Goal: Complete application form: Complete application form

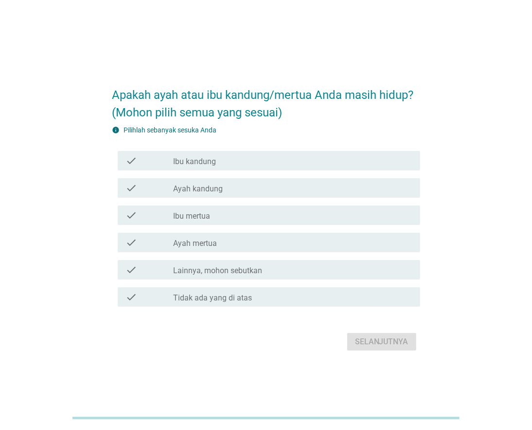
click at [136, 188] on icon "check" at bounding box center [132, 188] width 12 height 12
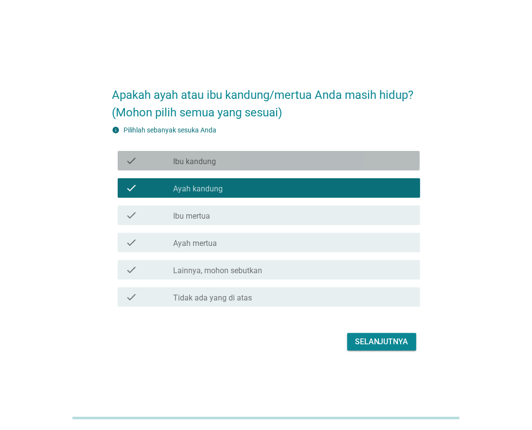
click at [146, 163] on div "check" at bounding box center [150, 161] width 48 height 12
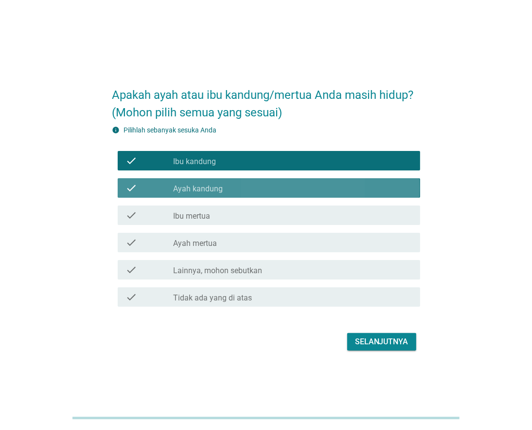
click at [148, 188] on div "check" at bounding box center [150, 188] width 48 height 12
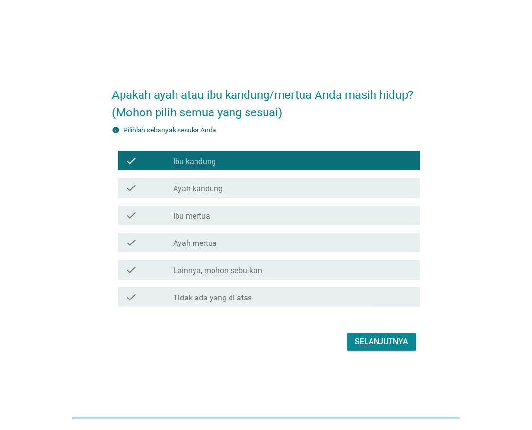
click at [364, 342] on div "Selanjutnya" at bounding box center [382, 342] width 54 height 12
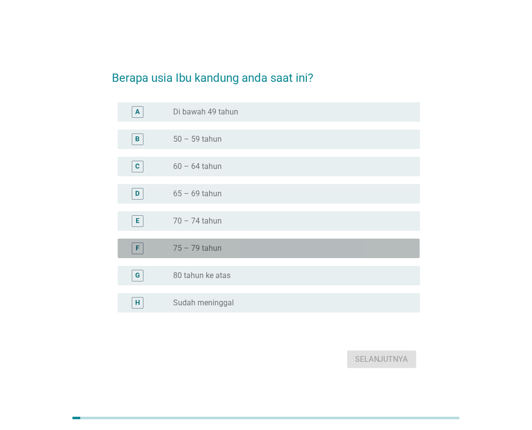
click at [199, 251] on label "75 – 79 tahun" at bounding box center [198, 248] width 49 height 10
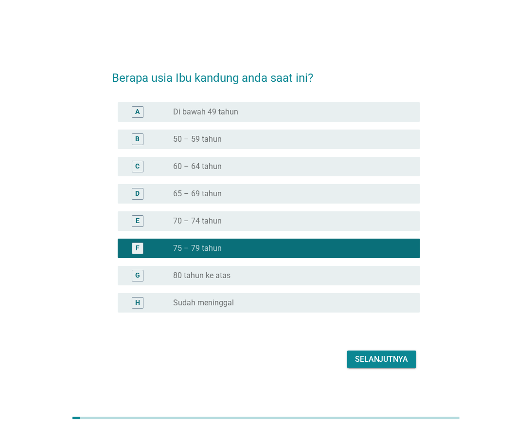
click at [357, 358] on div "Selanjutnya" at bounding box center [382, 359] width 54 height 12
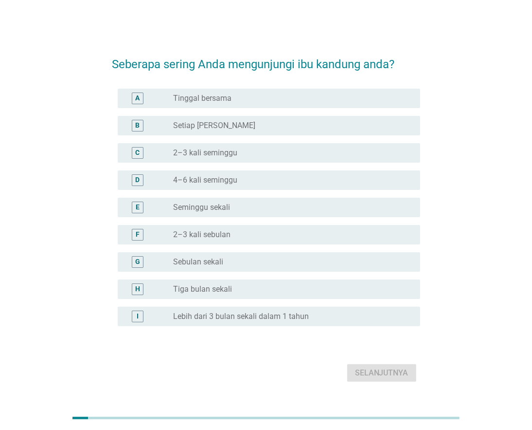
click at [259, 210] on div "radio_button_unchecked Seminggu sekali" at bounding box center [289, 207] width 231 height 10
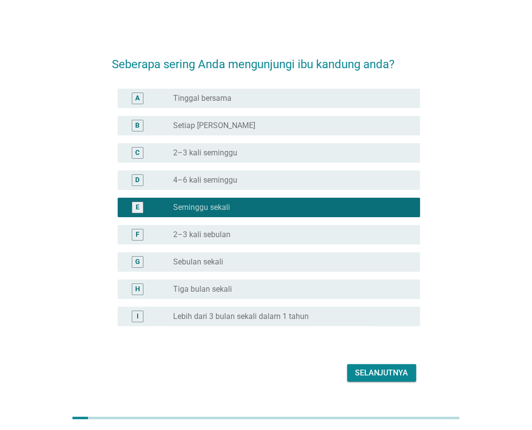
click at [366, 377] on div "Selanjutnya" at bounding box center [382, 373] width 54 height 12
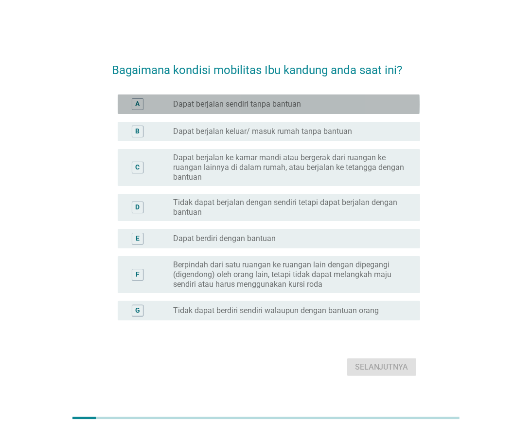
click at [246, 104] on label "Dapat berjalan sendiri tanpa bantuan" at bounding box center [238, 104] width 128 height 10
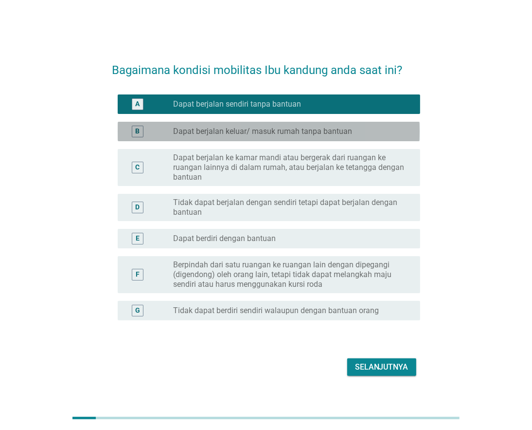
click at [237, 127] on label "Dapat berjalan keluar/ masuk rumah tanpa bantuan" at bounding box center [263, 132] width 179 height 10
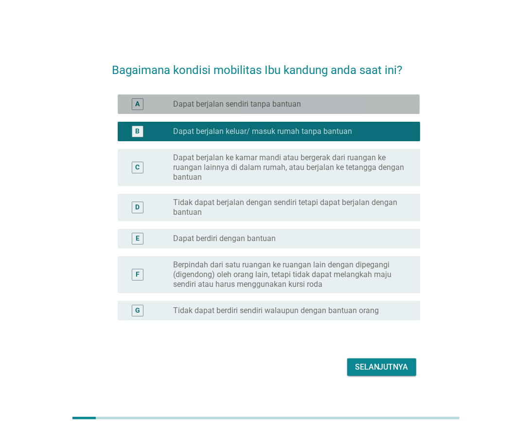
click at [218, 106] on label "Dapat berjalan sendiri tanpa bantuan" at bounding box center [238, 104] width 128 height 10
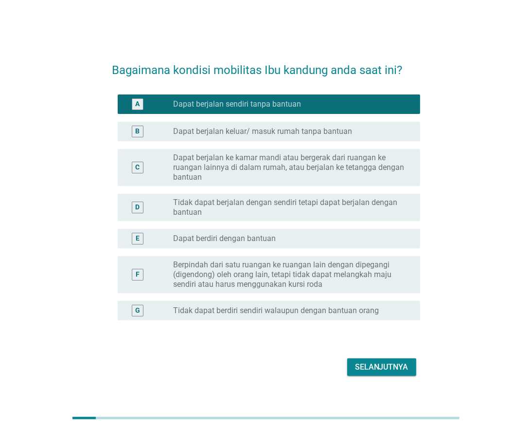
click at [370, 364] on div "Selanjutnya" at bounding box center [382, 367] width 54 height 12
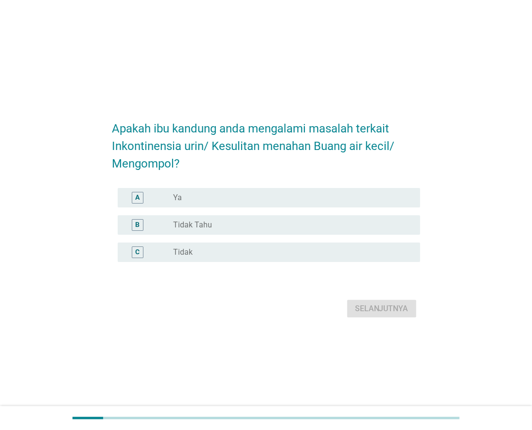
click at [237, 251] on div "radio_button_unchecked Tidak" at bounding box center [289, 252] width 231 height 10
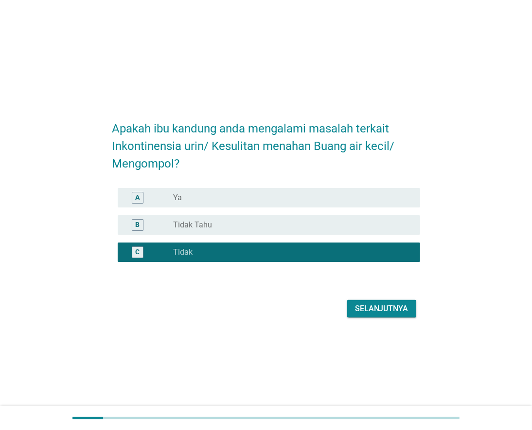
click at [363, 309] on div "Selanjutnya" at bounding box center [382, 309] width 54 height 12
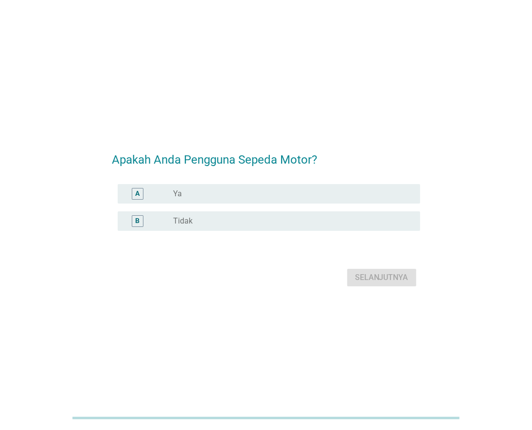
click at [283, 190] on div "radio_button_unchecked Ya" at bounding box center [289, 194] width 231 height 10
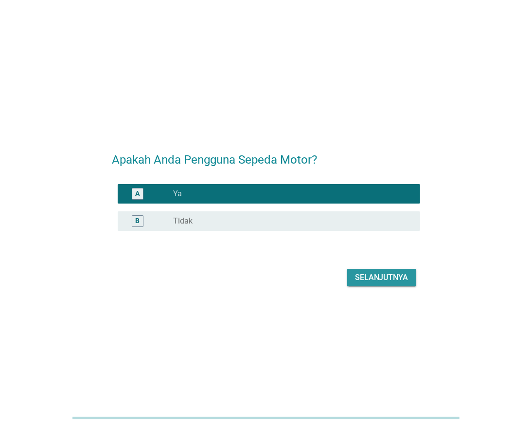
click at [367, 277] on div "Selanjutnya" at bounding box center [382, 278] width 54 height 12
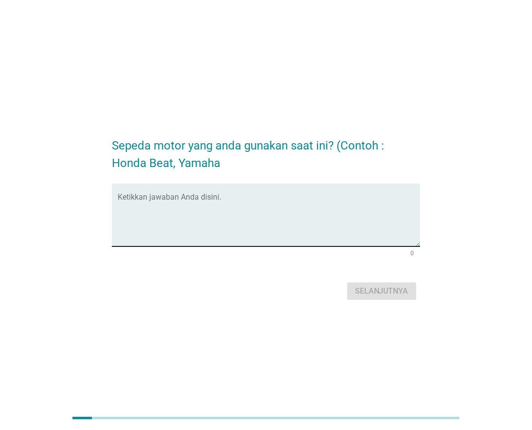
click at [192, 199] on textarea "Ketikkan jawaban Anda disini." at bounding box center [269, 220] width 302 height 51
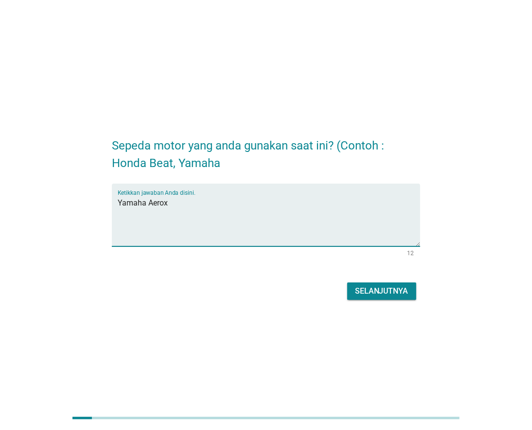
type textarea "Yamaha Aerox"
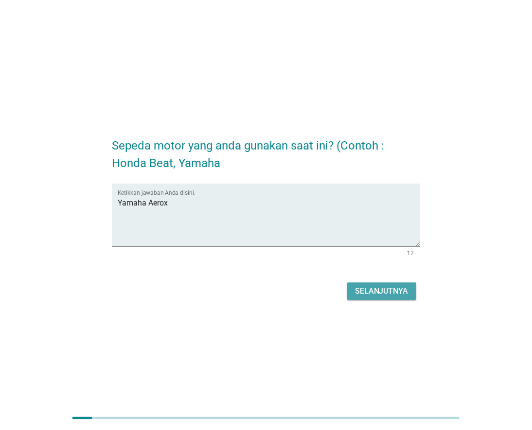
click at [373, 295] on div "Selanjutnya" at bounding box center [382, 291] width 54 height 12
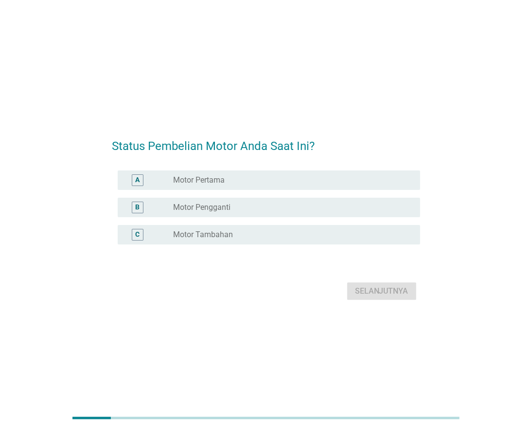
click at [244, 232] on div "radio_button_unchecked Motor Tambahan" at bounding box center [289, 235] width 231 height 10
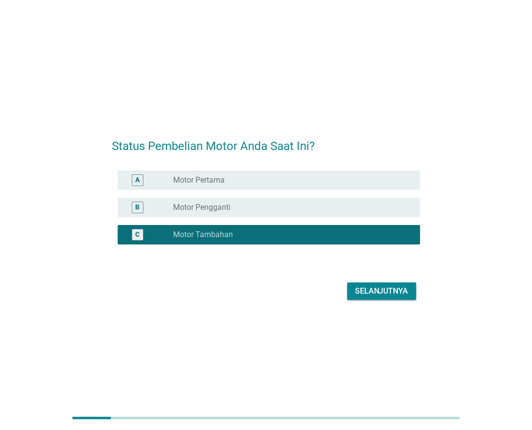
click at [368, 295] on div "Selanjutnya" at bounding box center [382, 291] width 54 height 12
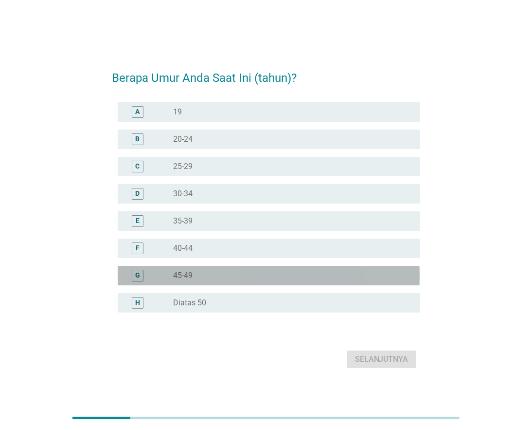
click at [220, 273] on div "radio_button_unchecked 45-49" at bounding box center [289, 276] width 231 height 10
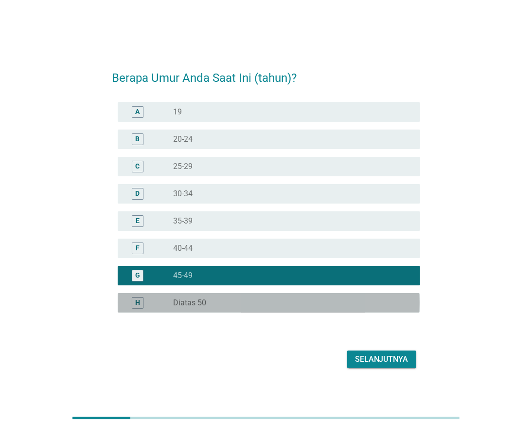
click at [223, 298] on div "radio_button_unchecked Diatas 50" at bounding box center [289, 303] width 231 height 10
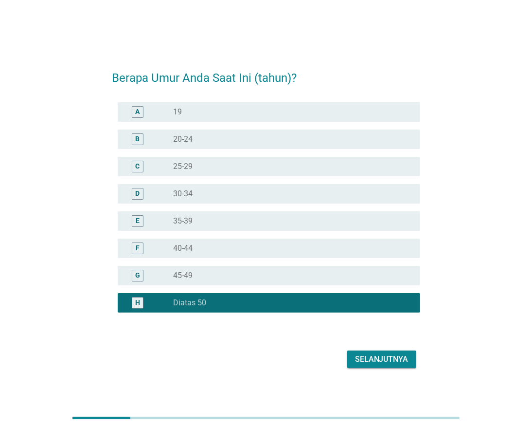
click at [367, 355] on div "Selanjutnya" at bounding box center [382, 359] width 54 height 12
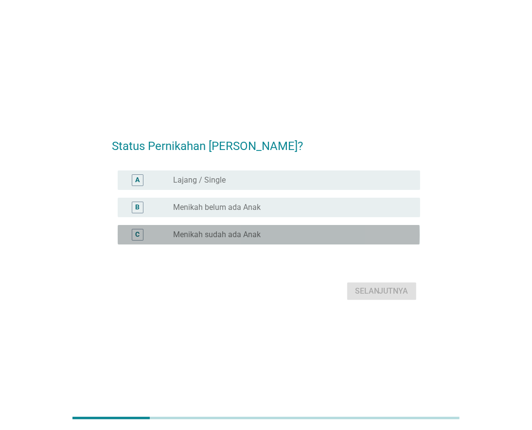
click at [221, 236] on label "Menikah sudah ada Anak" at bounding box center [218, 235] width 88 height 10
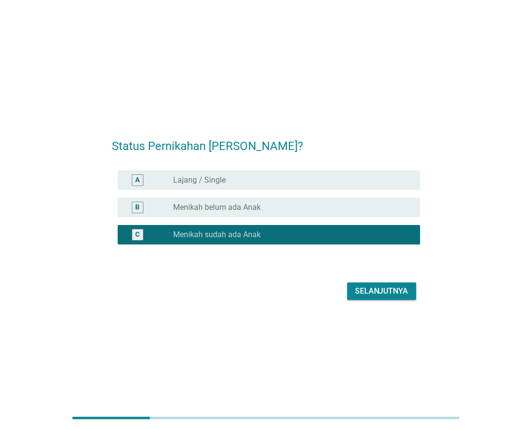
click at [371, 289] on div "Selanjutnya" at bounding box center [382, 291] width 54 height 12
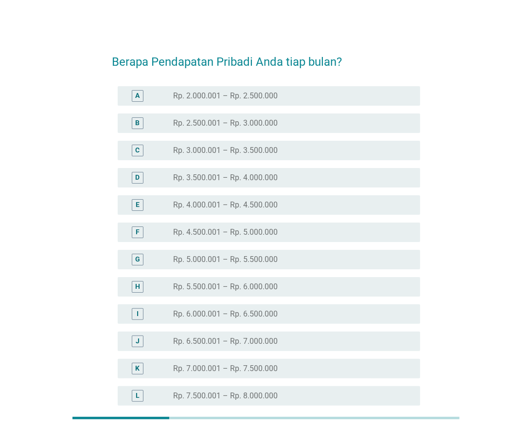
scroll to position [108, 0]
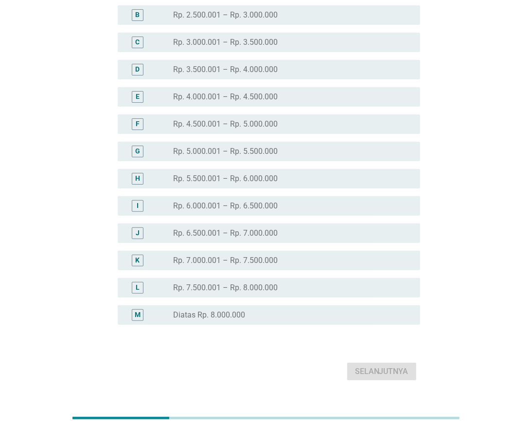
drag, startPoint x: 265, startPoint y: 312, endPoint x: 276, endPoint y: 319, distance: 13.5
click at [265, 312] on div "radio_button_unchecked Diatas Rp. 8.000.000" at bounding box center [289, 315] width 231 height 10
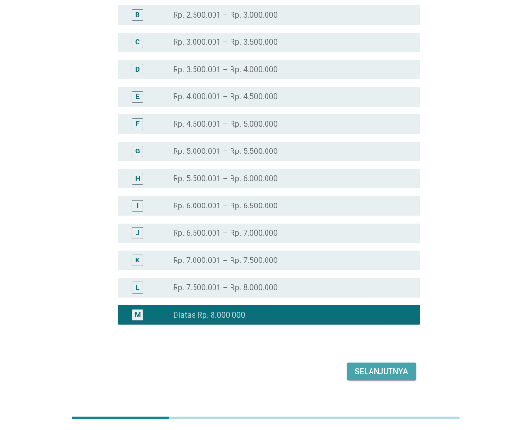
click at [385, 370] on div "Selanjutnya" at bounding box center [382, 371] width 54 height 12
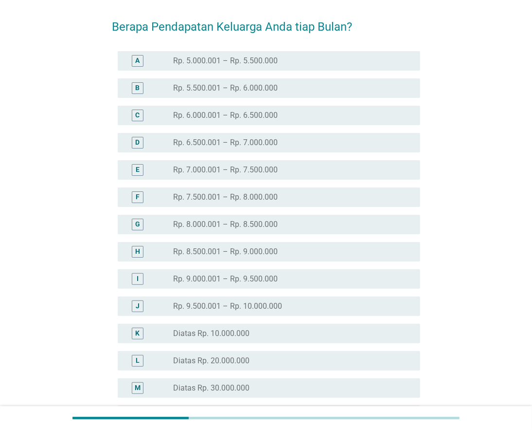
scroll to position [54, 0]
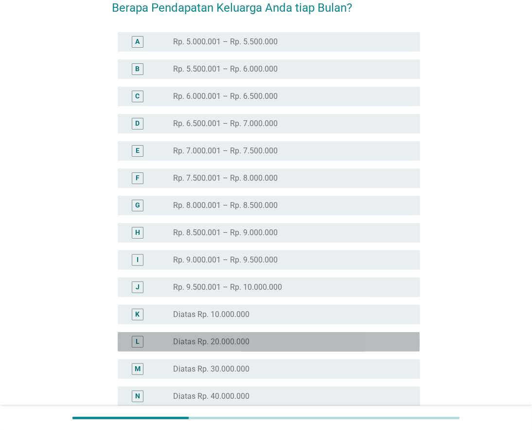
drag, startPoint x: 229, startPoint y: 336, endPoint x: 271, endPoint y: 328, distance: 43.2
click at [229, 337] on label "Diatas Rp. 20.000.000" at bounding box center [212, 342] width 76 height 10
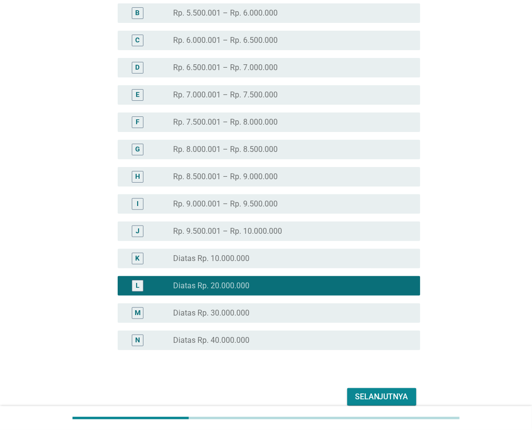
scroll to position [155, 0]
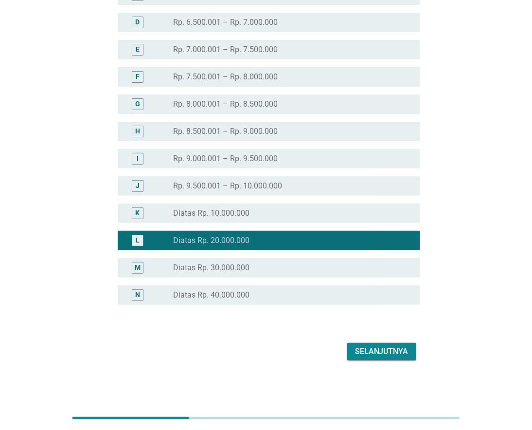
click at [401, 351] on div "Selanjutnya" at bounding box center [382, 352] width 54 height 12
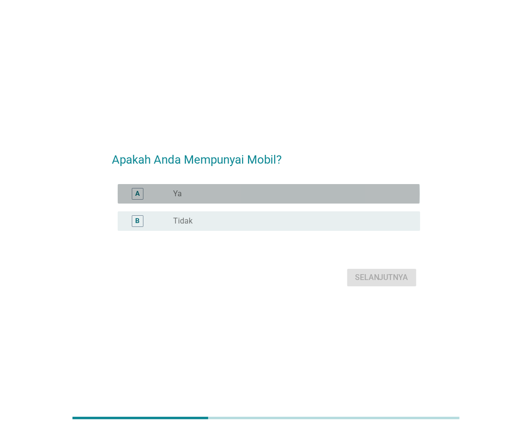
click at [231, 192] on div "radio_button_unchecked Ya" at bounding box center [289, 194] width 231 height 10
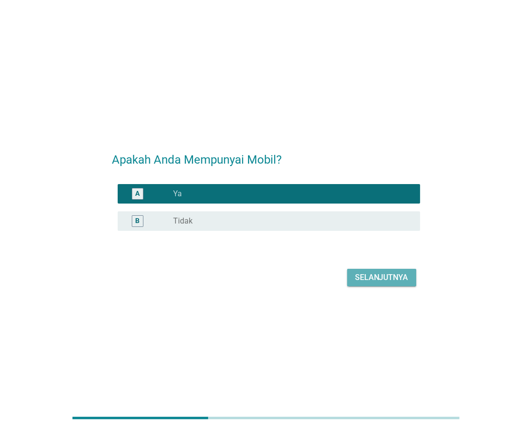
click at [358, 274] on div "Selanjutnya" at bounding box center [382, 278] width 54 height 12
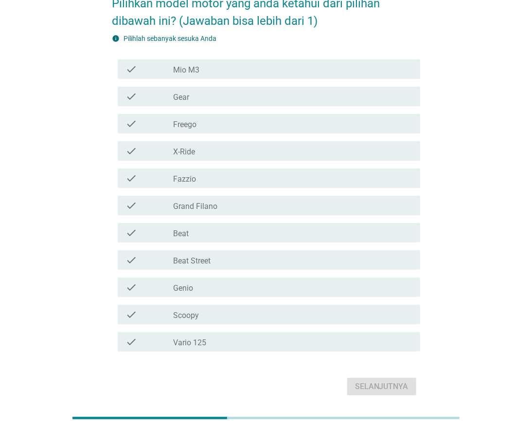
scroll to position [39, 0]
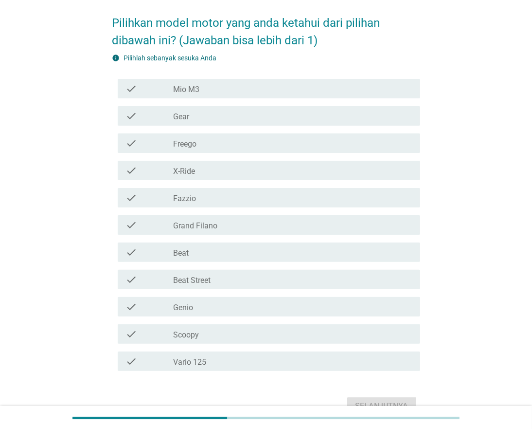
click at [218, 89] on div "check_box_outline_blank Mio M3" at bounding box center [293, 89] width 239 height 12
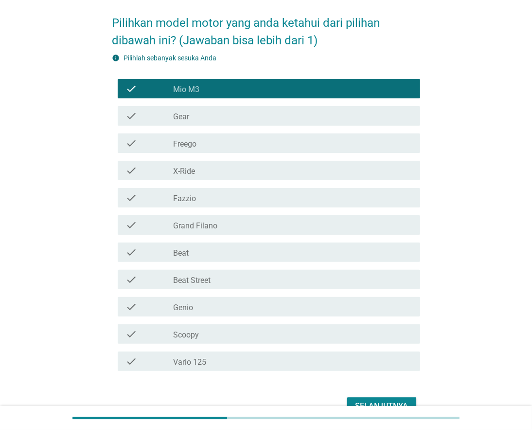
click at [206, 115] on div "check_box_outline_blank Gear" at bounding box center [293, 116] width 239 height 12
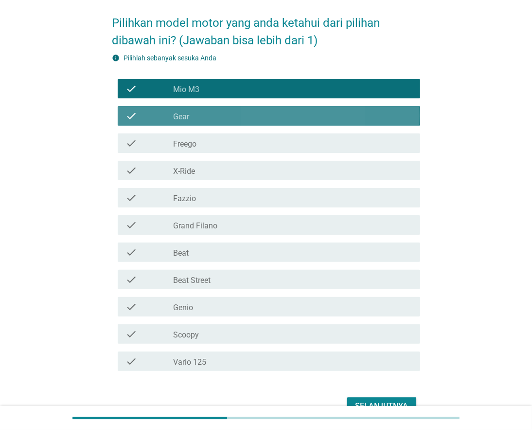
click at [210, 132] on div "check check_box_outline_blank Freego" at bounding box center [266, 142] width 308 height 27
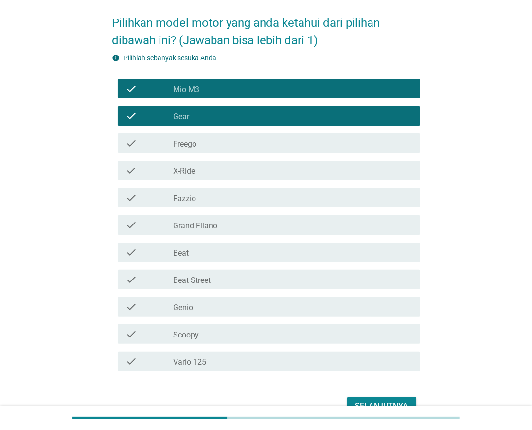
click at [218, 145] on div "check_box_outline_blank Freego" at bounding box center [293, 143] width 239 height 12
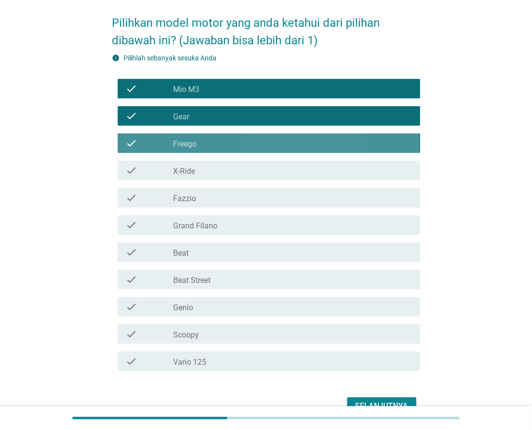
click at [221, 178] on div "check check_box_outline_blank X-Ride" at bounding box center [269, 170] width 302 height 19
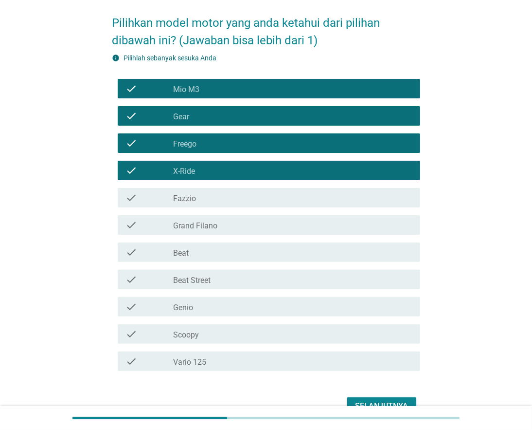
click at [222, 198] on div "check_box_outline_blank Fazzio" at bounding box center [293, 198] width 239 height 12
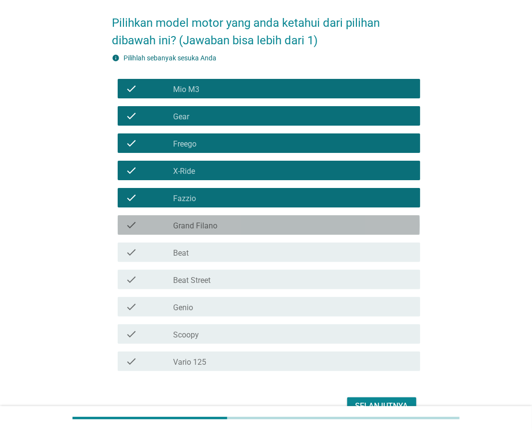
click at [226, 225] on div "check_box_outline_blank Grand Filano" at bounding box center [293, 225] width 239 height 12
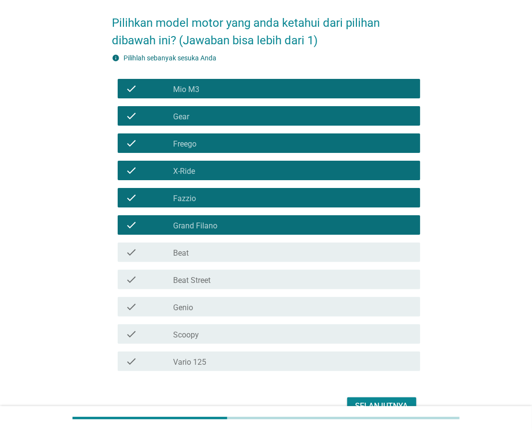
drag, startPoint x: 225, startPoint y: 247, endPoint x: 225, endPoint y: 254, distance: 7.3
click at [225, 248] on div "check_box_outline_blank Beat" at bounding box center [293, 252] width 239 height 12
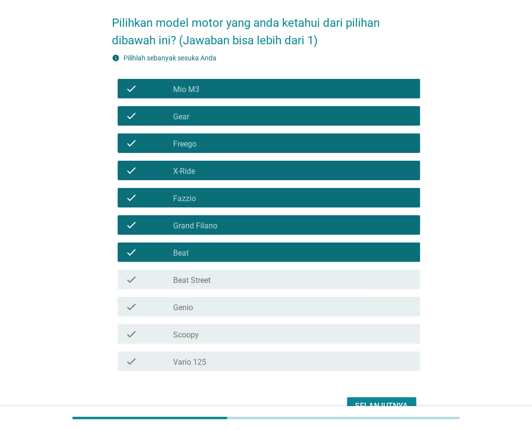
drag, startPoint x: 222, startPoint y: 284, endPoint x: 225, endPoint y: 292, distance: 9.2
click at [222, 285] on div "check check_box_outline_blank Beat Street" at bounding box center [269, 279] width 302 height 19
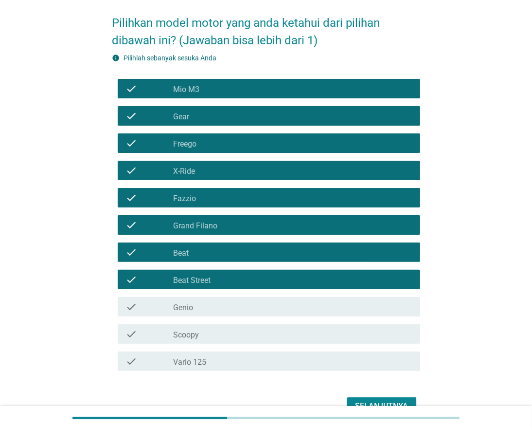
click at [226, 315] on div "check check_box_outline_blank Genio" at bounding box center [269, 306] width 302 height 19
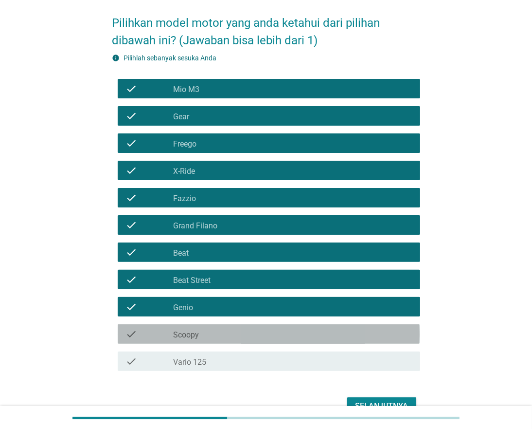
click at [226, 337] on div "check_box_outline_blank Scoopy" at bounding box center [293, 334] width 239 height 12
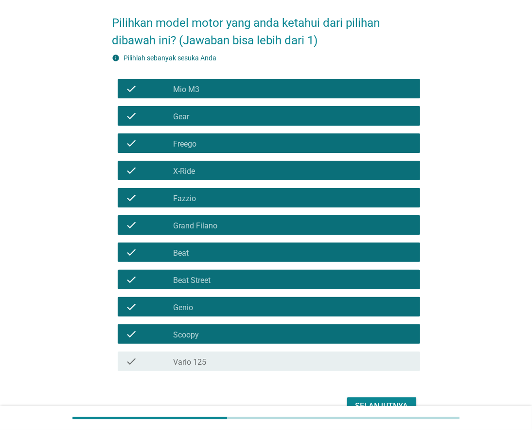
click at [230, 363] on div "check_box_outline_blank Vario 125" at bounding box center [293, 361] width 239 height 12
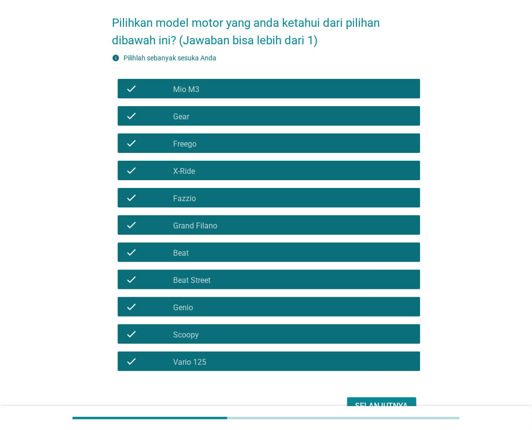
click at [351, 399] on button "Selanjutnya" at bounding box center [381, 406] width 69 height 18
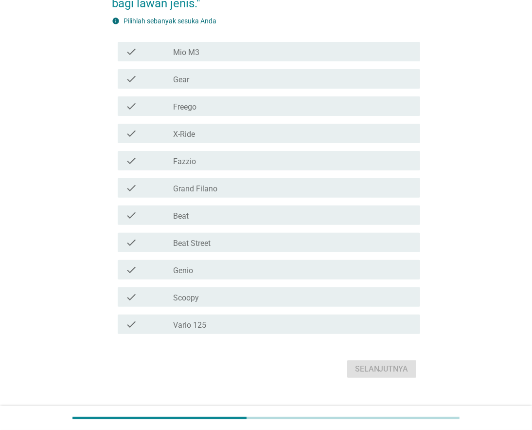
scroll to position [162, 0]
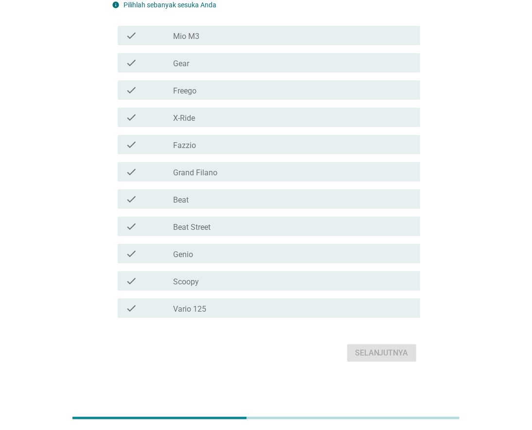
click at [230, 310] on div "check_box_outline_blank Vario 125" at bounding box center [293, 308] width 239 height 12
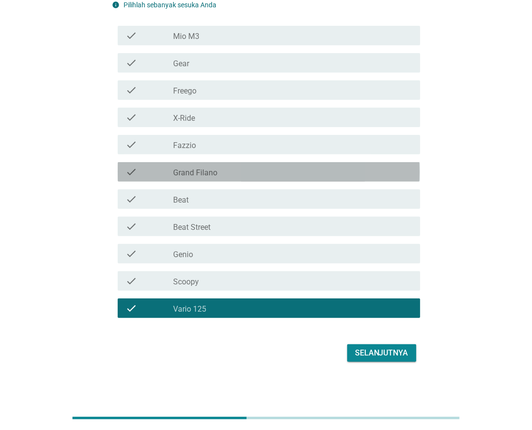
click at [249, 170] on div "check_box_outline_blank Grand Filano" at bounding box center [293, 172] width 239 height 12
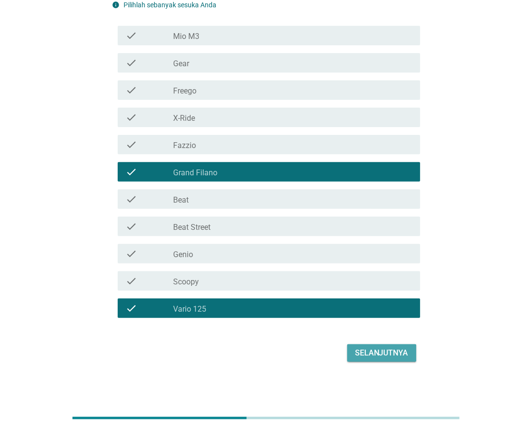
click at [377, 349] on div "Selanjutnya" at bounding box center [382, 353] width 54 height 12
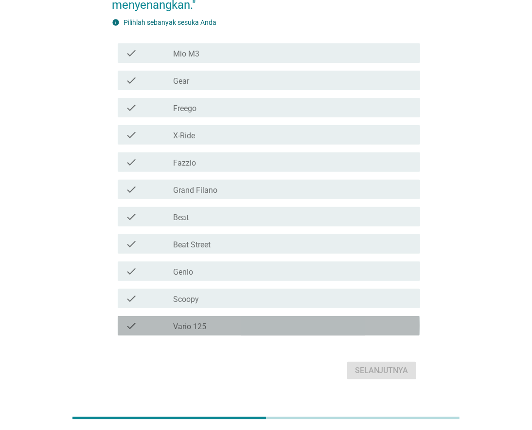
click at [191, 327] on label "Vario 125" at bounding box center [190, 327] width 33 height 10
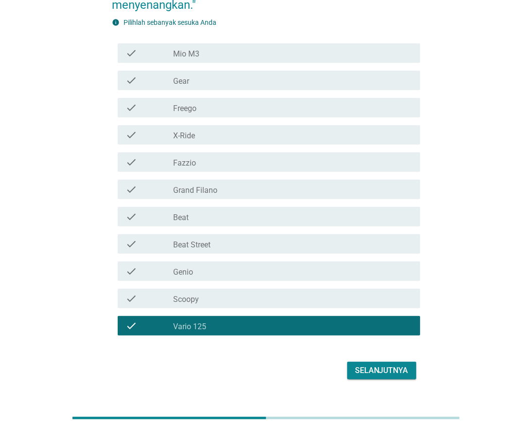
click at [213, 191] on label "Grand Filano" at bounding box center [196, 190] width 44 height 10
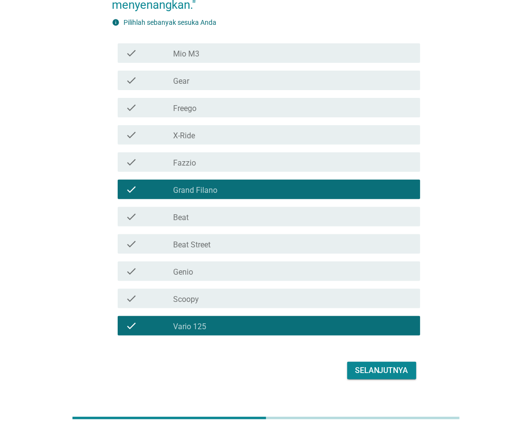
click at [359, 373] on div "Selanjutnya" at bounding box center [382, 370] width 54 height 12
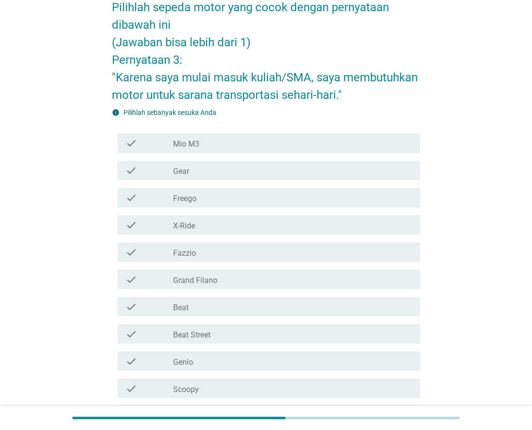
scroll to position [108, 0]
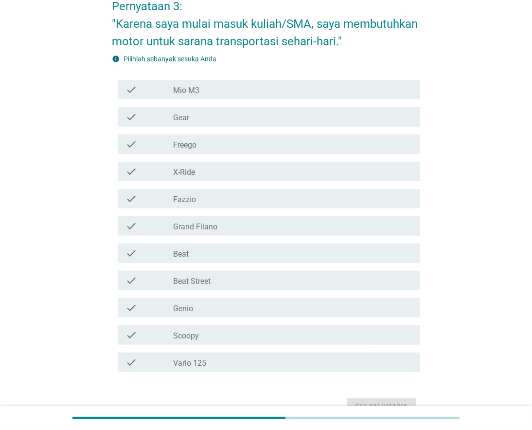
click at [220, 226] on div "check_box_outline_blank Grand Filano" at bounding box center [293, 226] width 239 height 12
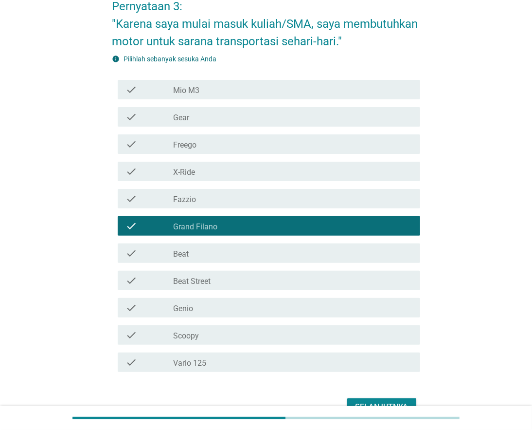
click at [245, 363] on div "check_box_outline_blank Vario 125" at bounding box center [293, 362] width 239 height 12
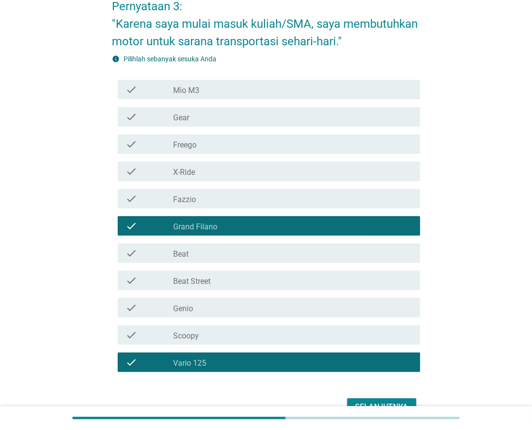
click at [377, 401] on div "Selanjutnya" at bounding box center [382, 407] width 54 height 12
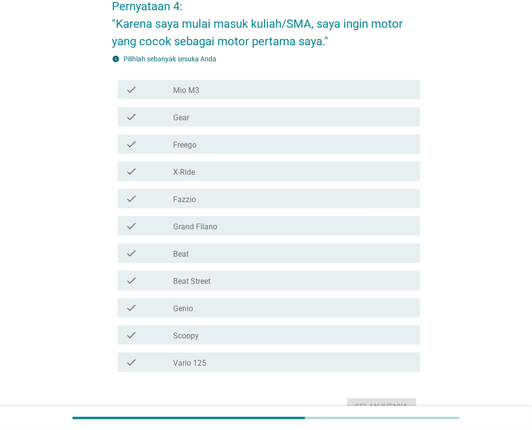
click at [214, 224] on label "Grand Filano" at bounding box center [196, 227] width 44 height 10
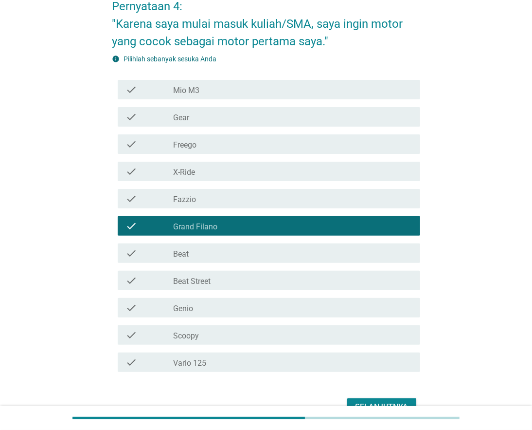
click at [213, 361] on div "check_box_outline_blank Vario 125" at bounding box center [293, 362] width 239 height 12
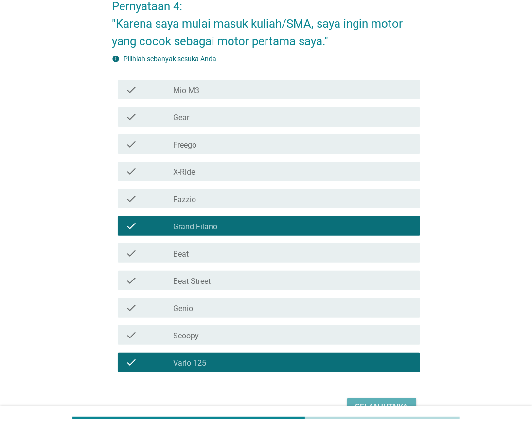
click at [354, 402] on button "Selanjutnya" at bounding box center [381, 407] width 69 height 18
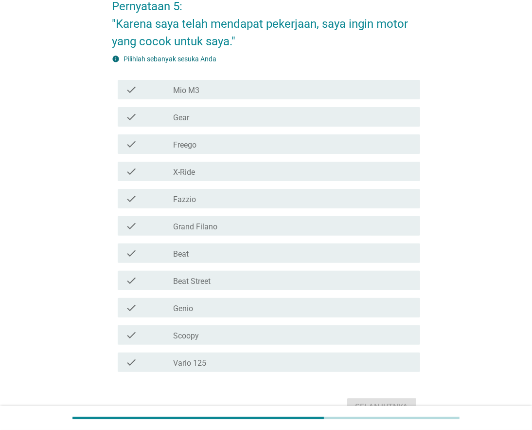
click at [239, 228] on div "check_box_outline_blank Grand Filano" at bounding box center [293, 226] width 239 height 12
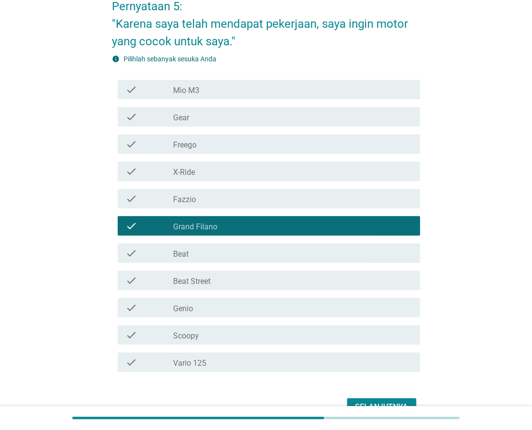
click at [240, 366] on div "check_box_outline_blank Vario 125" at bounding box center [293, 362] width 239 height 12
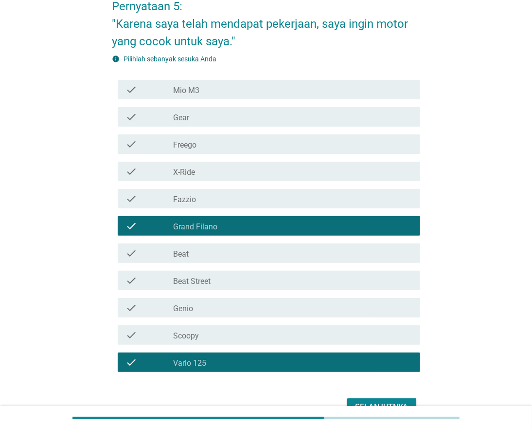
click at [385, 402] on div "Selanjutnya" at bounding box center [382, 407] width 54 height 12
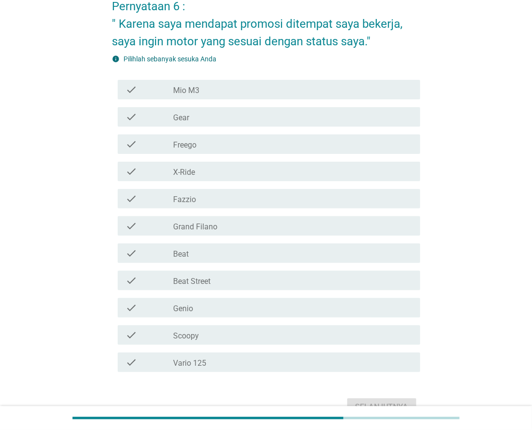
click at [220, 225] on div "check_box_outline_blank Grand Filano" at bounding box center [293, 226] width 239 height 12
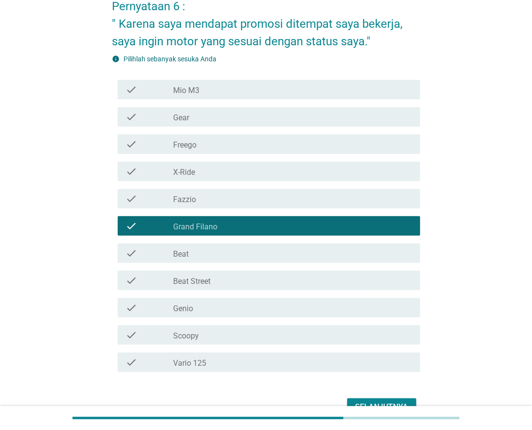
click at [250, 359] on div "check_box_outline_blank Vario 125" at bounding box center [293, 362] width 239 height 12
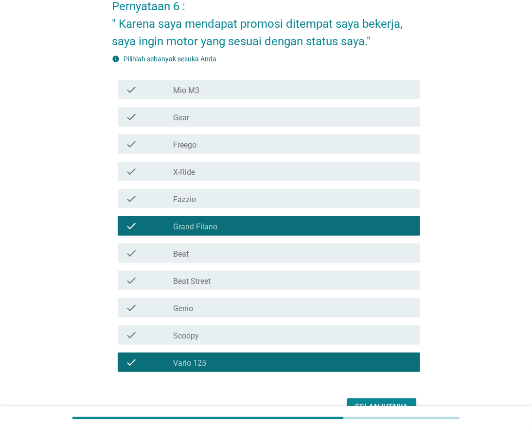
click at [354, 402] on button "Selanjutnya" at bounding box center [381, 407] width 69 height 18
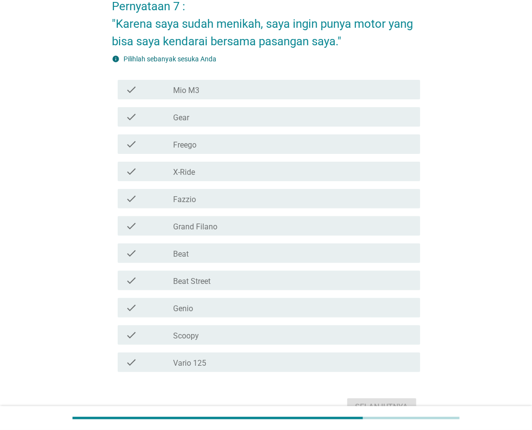
scroll to position [162, 0]
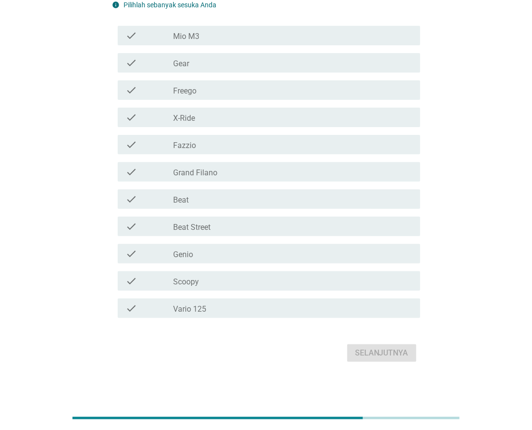
click at [208, 171] on label "Grand Filano" at bounding box center [196, 173] width 44 height 10
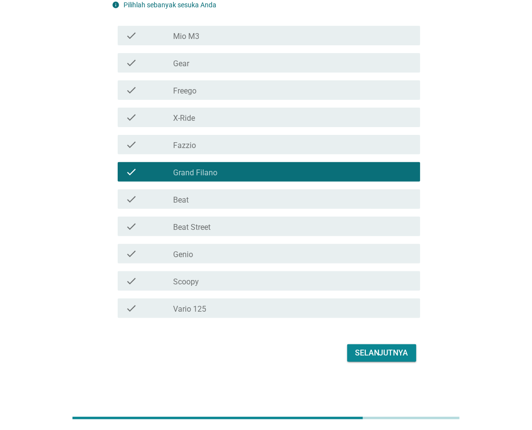
click at [242, 302] on div "check_box_outline_blank Vario 125" at bounding box center [293, 308] width 239 height 12
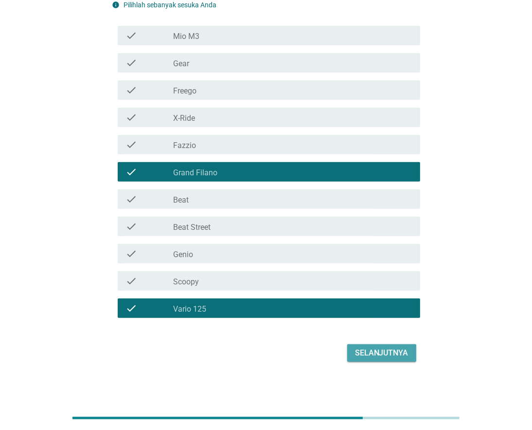
click at [359, 352] on div "Selanjutnya" at bounding box center [382, 353] width 54 height 12
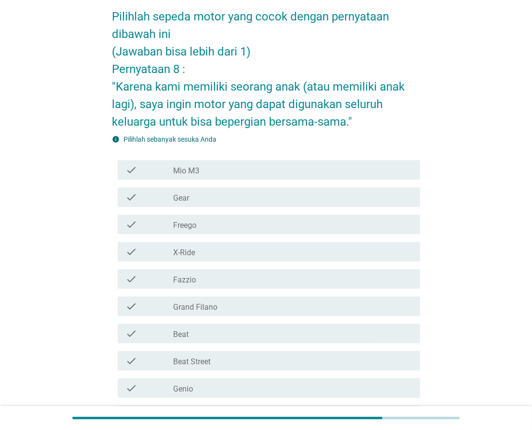
scroll to position [108, 0]
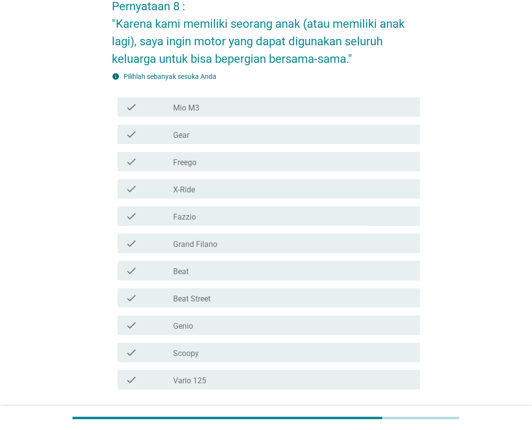
click at [238, 241] on div "check_box_outline_blank Grand Filano" at bounding box center [293, 243] width 239 height 12
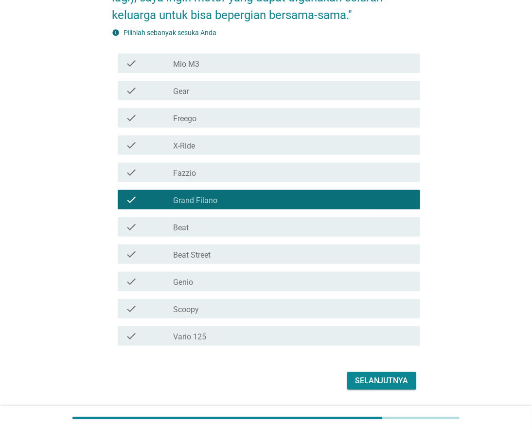
scroll to position [181, 0]
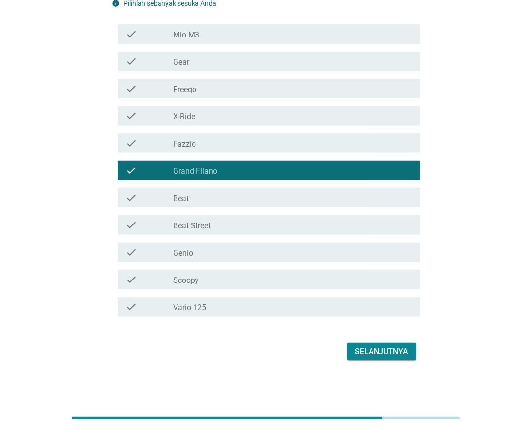
click at [253, 308] on div "check_box_outline_blank Vario 125" at bounding box center [293, 307] width 239 height 12
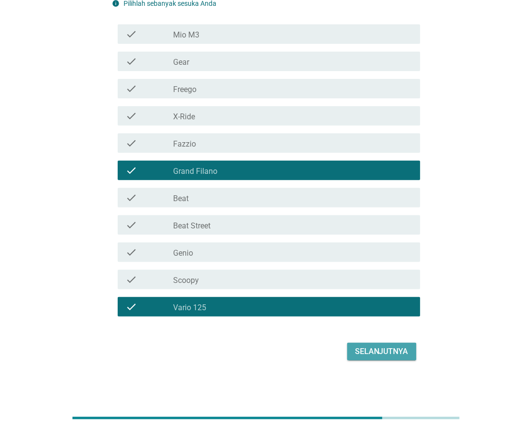
click at [385, 351] on div "Selanjutnya" at bounding box center [382, 352] width 54 height 12
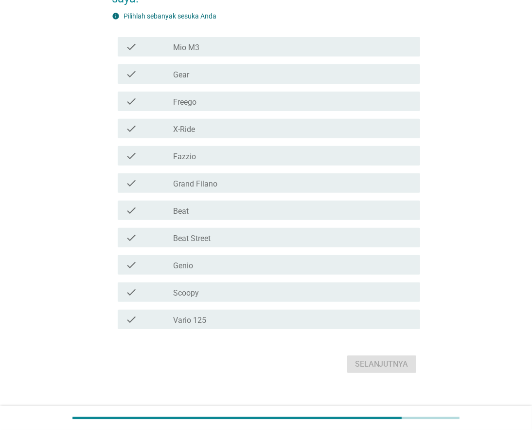
scroll to position [199, 0]
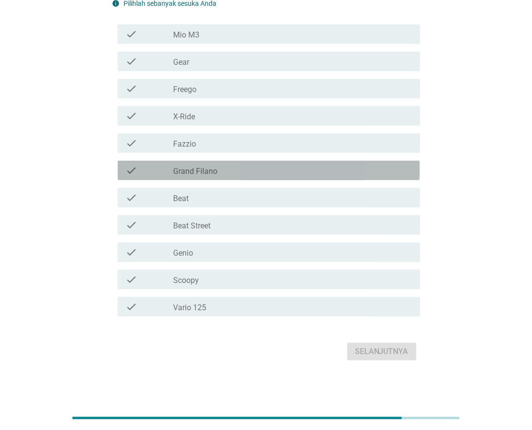
click at [211, 166] on label "Grand Filano" at bounding box center [196, 171] width 44 height 10
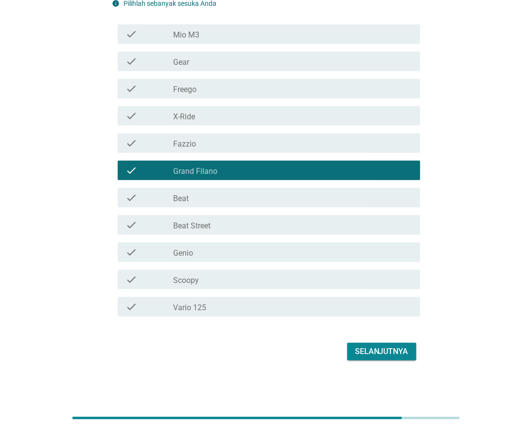
click at [226, 298] on div "check check_box_outline_blank Vario 125" at bounding box center [269, 306] width 302 height 19
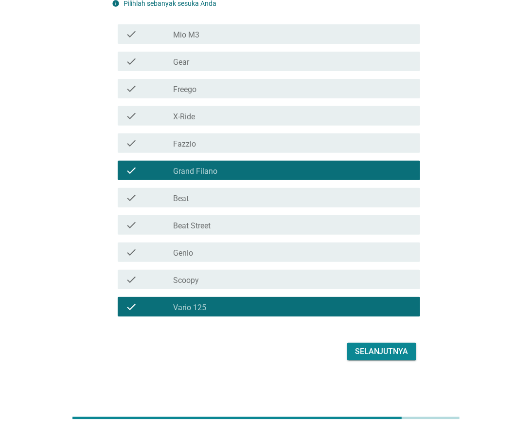
click at [390, 354] on div "Selanjutnya" at bounding box center [382, 352] width 54 height 12
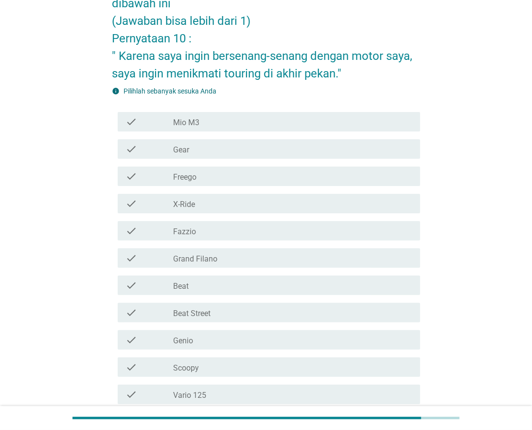
scroll to position [108, 0]
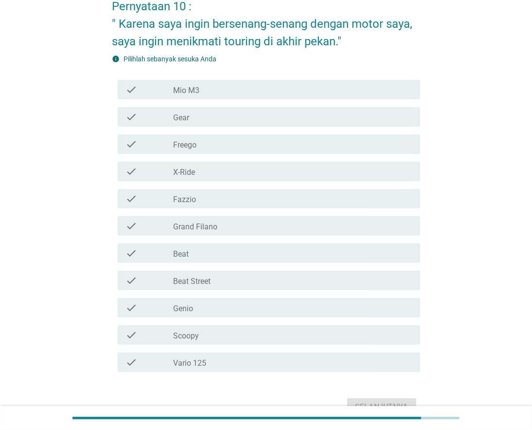
click at [253, 223] on div "check_box_outline_blank Grand Filano" at bounding box center [293, 226] width 239 height 12
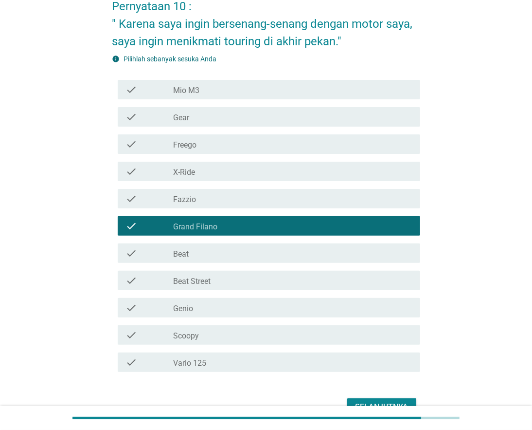
click at [248, 353] on div "check check_box_outline_blank Vario 125" at bounding box center [269, 361] width 302 height 19
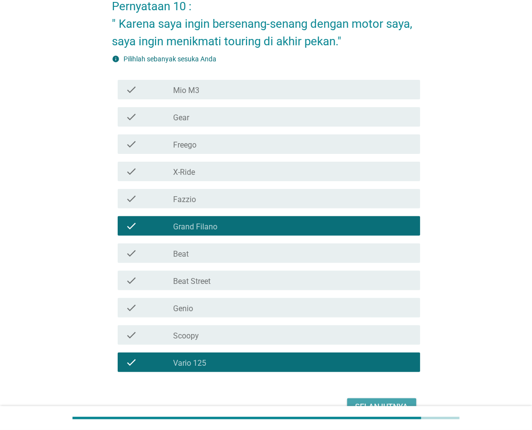
click at [370, 403] on div "Selanjutnya" at bounding box center [382, 407] width 54 height 12
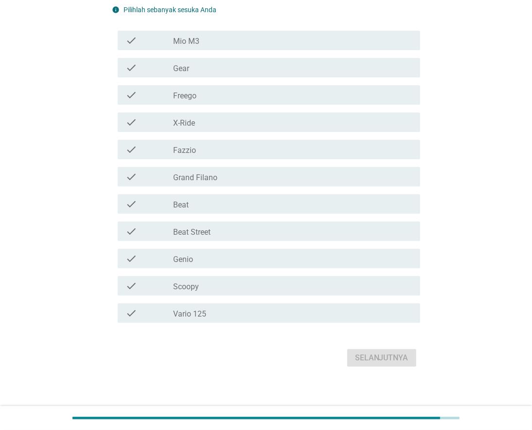
scroll to position [146, 0]
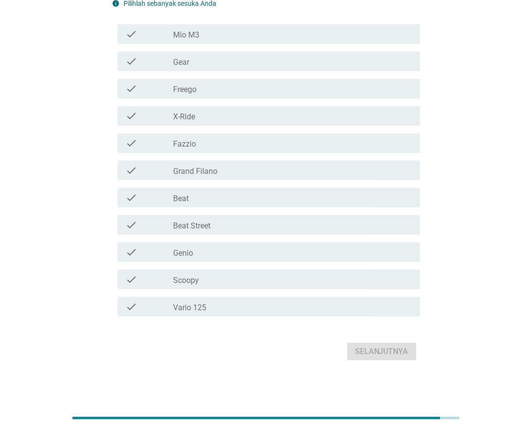
click at [199, 169] on label "Grand Filano" at bounding box center [196, 171] width 44 height 10
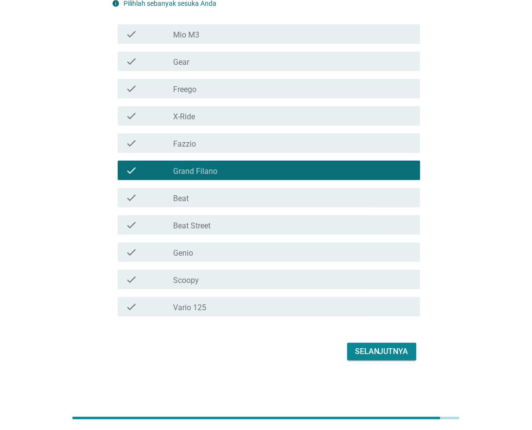
click at [232, 307] on div "check_box_outline_blank Vario 125" at bounding box center [293, 307] width 239 height 12
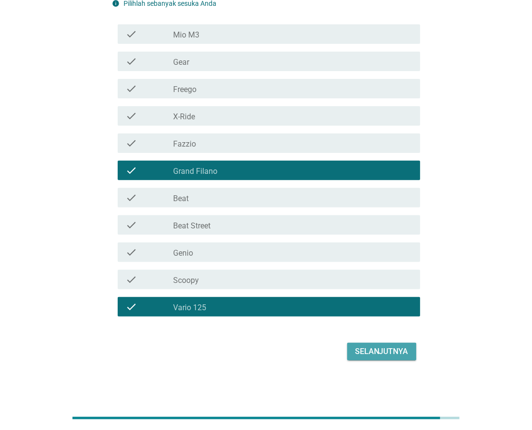
click at [365, 352] on div "Selanjutnya" at bounding box center [382, 352] width 54 height 12
